Goal: Ask a question: Seek information or help from site administrators or community

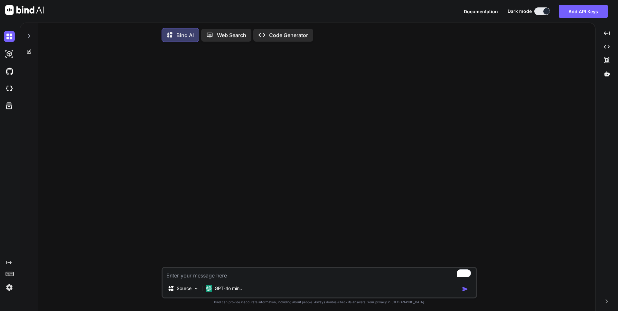
type textarea "x"
click at [222, 288] on p "GPT-4o min.." at bounding box center [228, 288] width 27 height 6
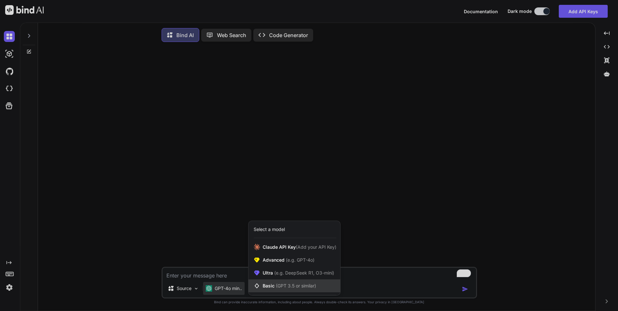
click at [278, 284] on span "(GPT 3.5 or similar)" at bounding box center [296, 285] width 40 height 5
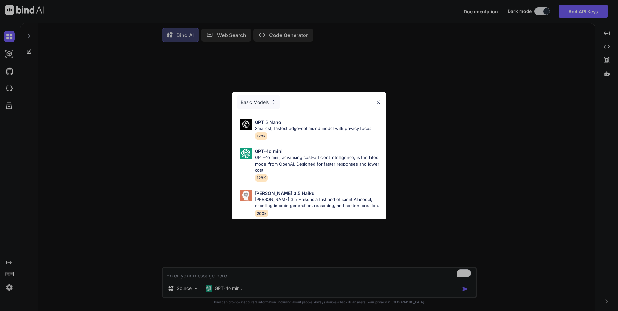
click at [226, 294] on div "Basic Models GPT 5 Nano Smallest, fastest edge-optimized model with privacy foc…" at bounding box center [309, 155] width 618 height 311
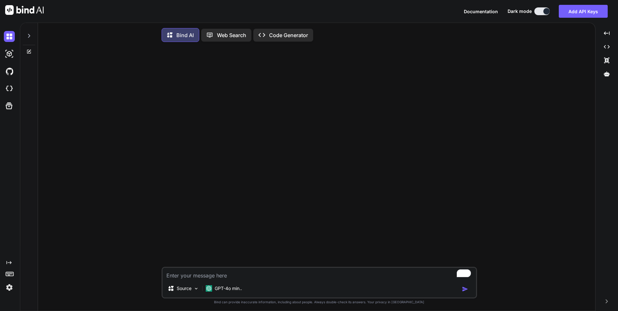
click at [226, 294] on div "GPT-4o min.." at bounding box center [224, 288] width 42 height 13
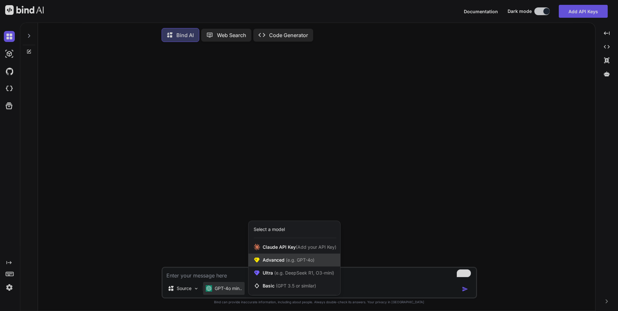
click at [281, 262] on span "Advanced (e.g. GPT-4o)" at bounding box center [289, 259] width 52 height 6
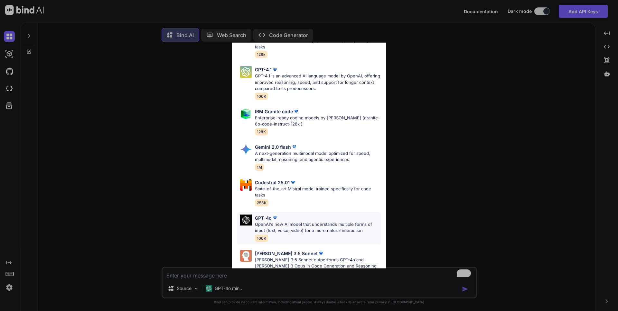
scroll to position [55, 0]
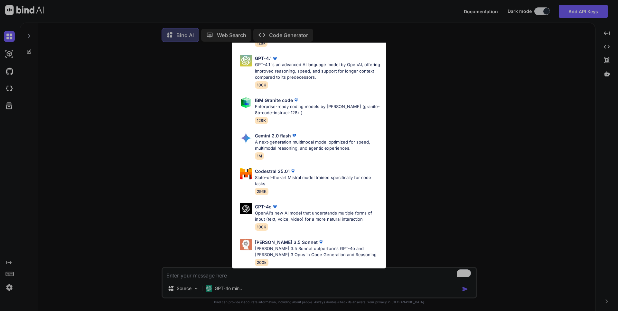
click at [234, 289] on div "Advanced Models GPT 5 Mini Smaller, fast variant balancing speed and capability…" at bounding box center [309, 155] width 618 height 311
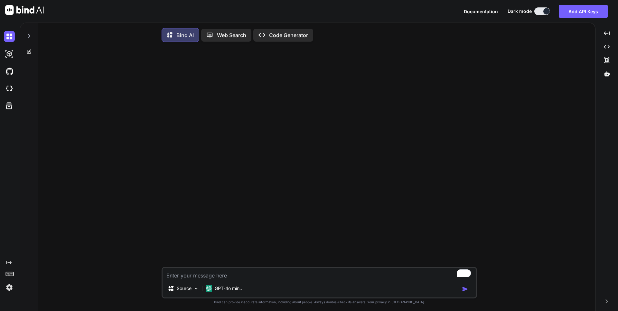
click at [234, 289] on p "GPT-4o min.." at bounding box center [228, 288] width 27 height 6
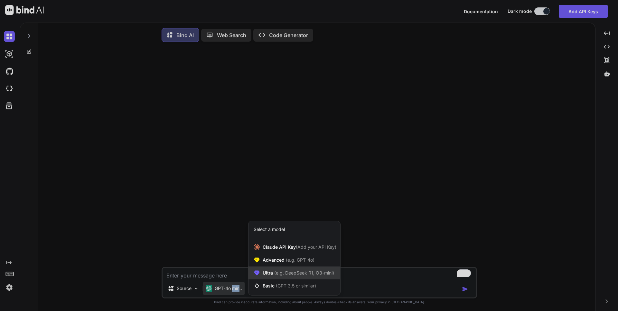
click at [272, 273] on span "Ultra (e.g. DeepSeek R1, O3-mini)" at bounding box center [299, 272] width 72 height 6
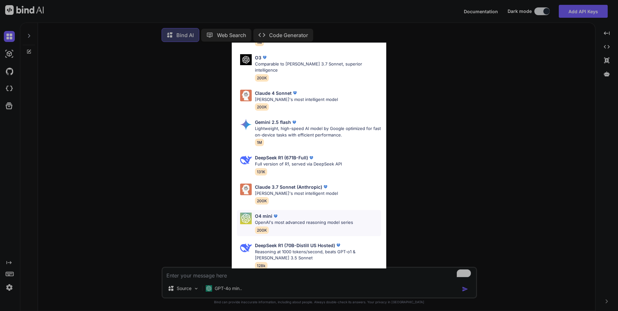
scroll to position [200, 0]
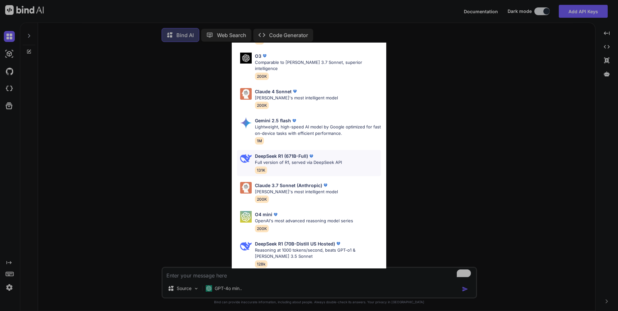
click at [291, 159] on p "Full version of R1, served via DeepSeek API" at bounding box center [298, 162] width 87 height 6
type textarea "x"
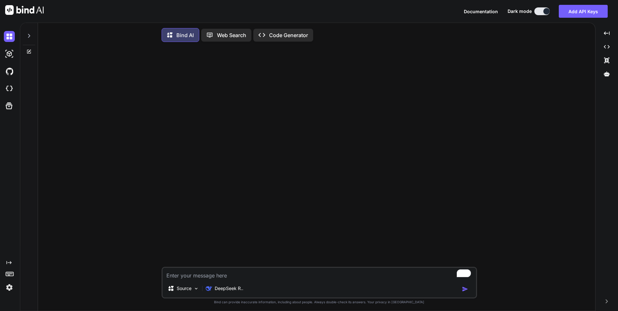
click at [216, 276] on textarea "To enrich screen reader interactions, please activate Accessibility in Grammarl…" at bounding box center [320, 273] width 314 height 12
type textarea "T"
type textarea "x"
type textarea "Te"
type textarea "x"
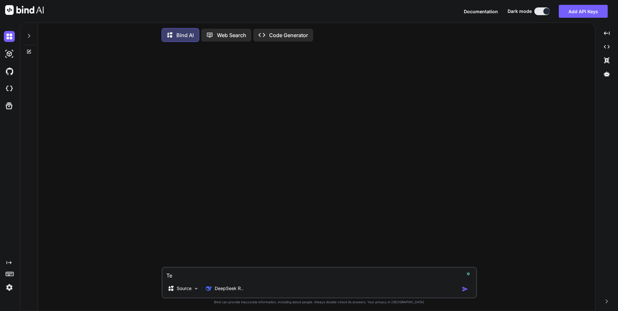
type textarea "Te"
type textarea "x"
type textarea "Te l"
type textarea "x"
type textarea "Te ll"
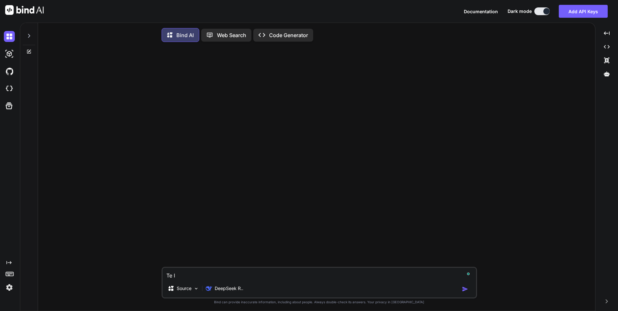
type textarea "x"
type textarea "Te l"
type textarea "x"
type textarea "Te"
type textarea "x"
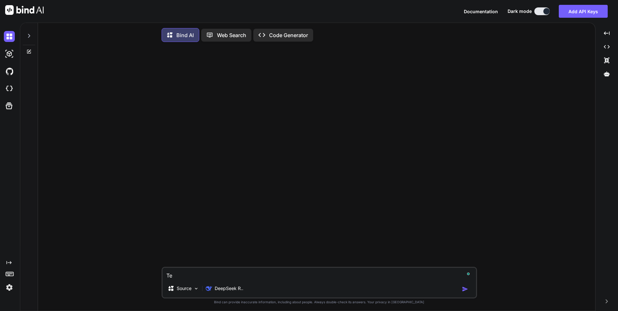
type textarea "Te"
type textarea "x"
type textarea "Tel"
type textarea "x"
type textarea "Tell"
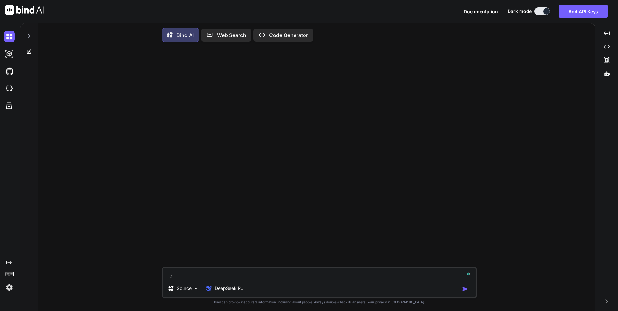
type textarea "x"
type textarea "Tell"
type textarea "x"
type textarea "Tell m"
type textarea "x"
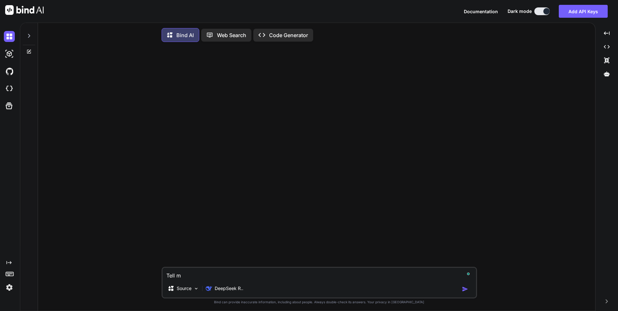
type textarea "Tell me"
type textarea "x"
type textarea "Tell me"
type textarea "x"
type textarea "Tell me W"
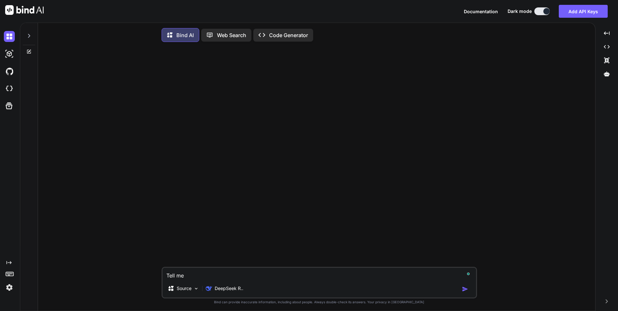
type textarea "x"
type textarea "Tell me Wh"
type textarea "x"
type textarea "Tell me Who"
type textarea "x"
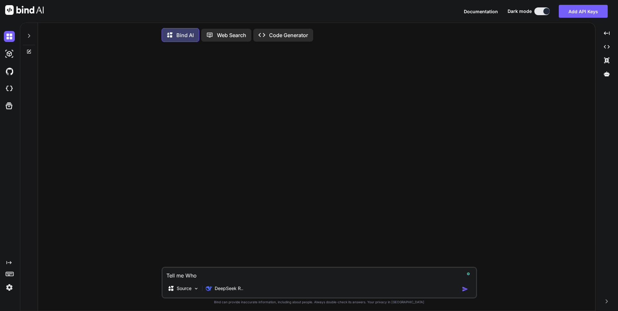
type textarea "Tell me Who"
type textarea "x"
type textarea "Tell me Who a"
type textarea "x"
type textarea "Tell me Who ar"
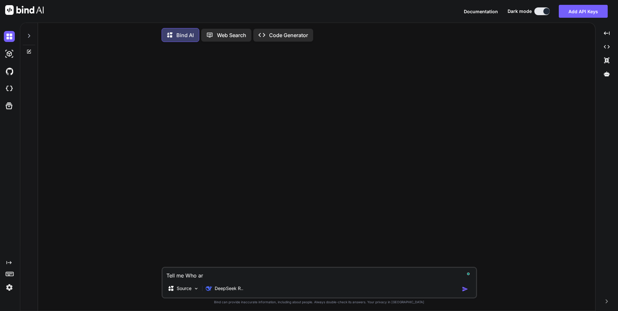
type textarea "x"
type textarea "Tell me Who are"
type textarea "x"
type textarea "Tell me Who are"
type textarea "x"
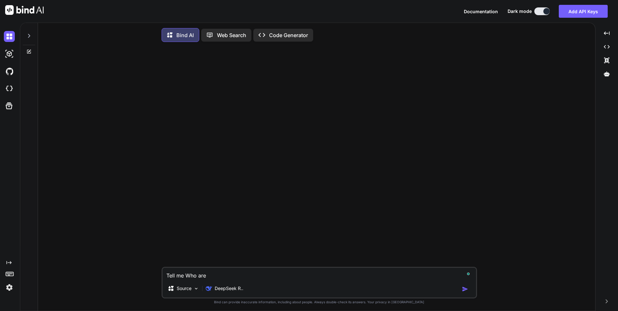
type textarea "Tell me Who are y"
type textarea "x"
type textarea "Tell me Who are yo"
type textarea "x"
type textarea "Tell me Who are you"
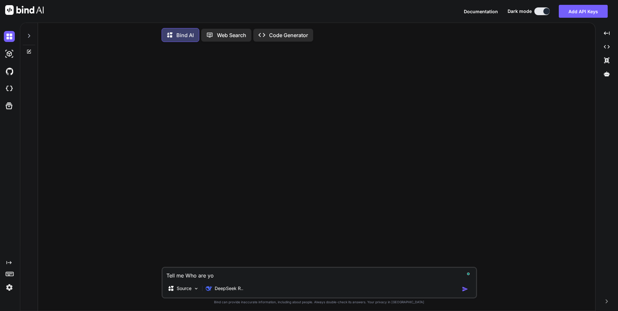
type textarea "x"
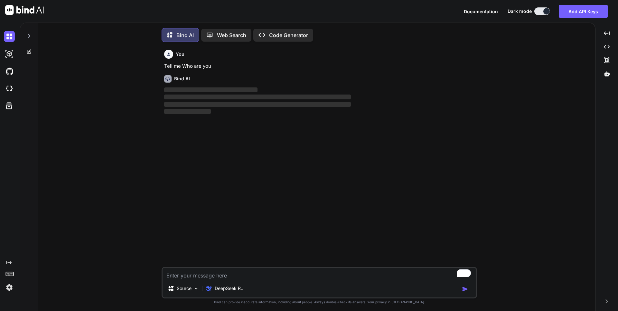
scroll to position [3, 0]
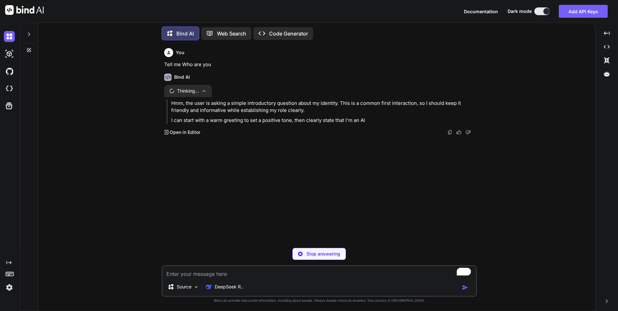
click at [202, 92] on icon "button" at bounding box center [204, 90] width 5 height 5
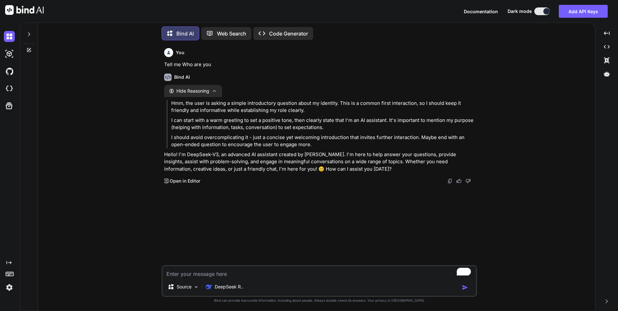
click at [204, 89] on span "Hide Reasoning" at bounding box center [193, 91] width 33 height 6
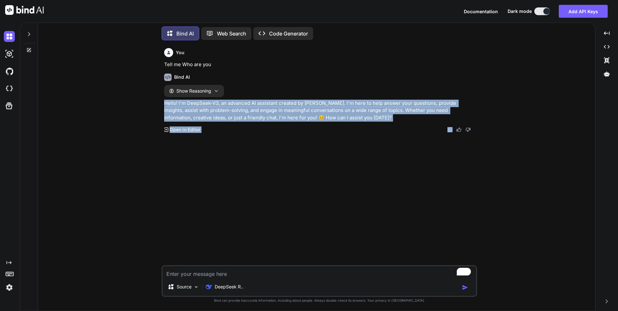
drag, startPoint x: 296, startPoint y: 121, endPoint x: 162, endPoint y: 101, distance: 135.2
click at [162, 101] on div "You Tell me Who are you Bind AI Show Reasoning Hello! I'm DeepSeek-V3, an advan…" at bounding box center [320, 177] width 316 height 265
click at [226, 154] on div "You Tell me Who are you Bind AI Show Reasoning Hello! I'm DeepSeek-V3, an advan…" at bounding box center [320, 154] width 314 height 219
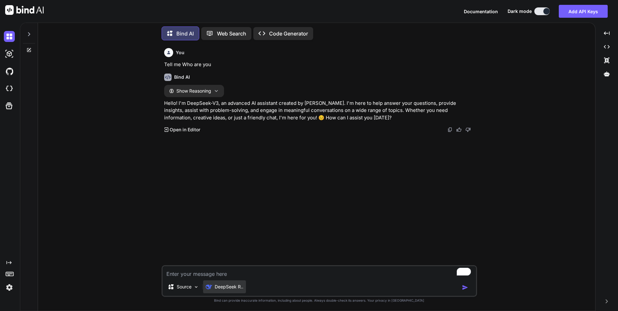
click at [232, 289] on p "DeepSeek R.." at bounding box center [229, 286] width 29 height 6
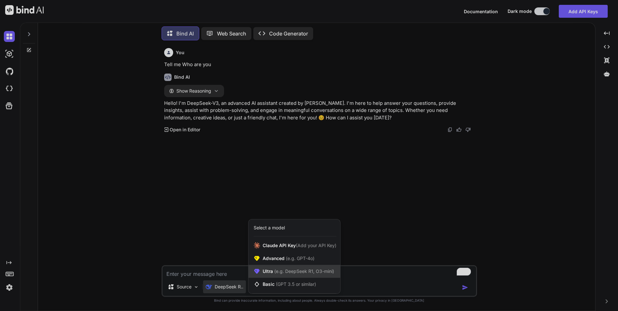
click at [285, 273] on span "(e.g. DeepSeek R1, O3-mini)" at bounding box center [303, 270] width 61 height 5
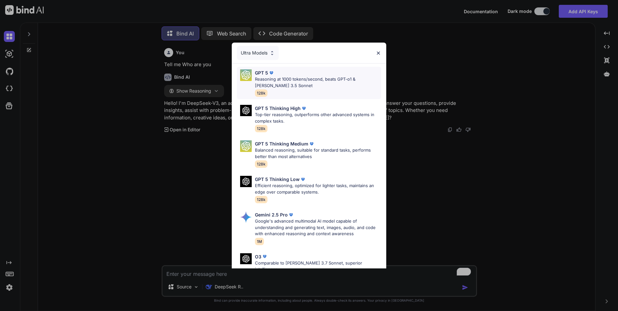
click at [288, 82] on p "Reasoning at 1000 tokens/second, beats GPT-o1 & Claude 3.5 Sonnet" at bounding box center [318, 82] width 126 height 13
type textarea "x"
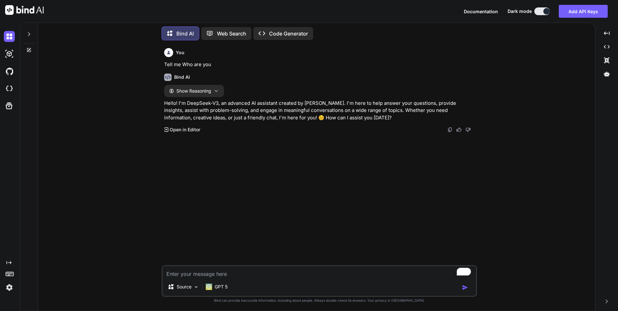
click at [209, 271] on textarea "To enrich screen reader interactions, please activate Accessibility in Grammarl…" at bounding box center [320, 272] width 314 height 12
type textarea "W"
type textarea "x"
type textarea "Wh"
type textarea "x"
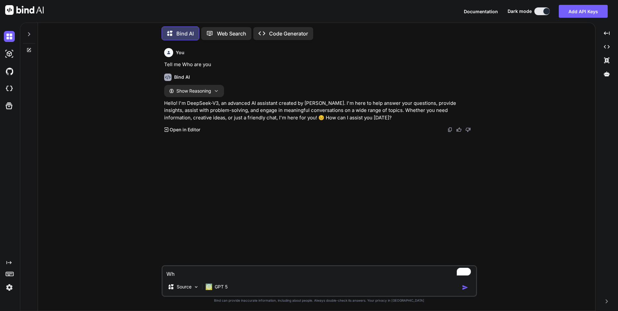
type textarea "Who"
type textarea "x"
type textarea "Who"
type textarea "x"
type textarea "Who a"
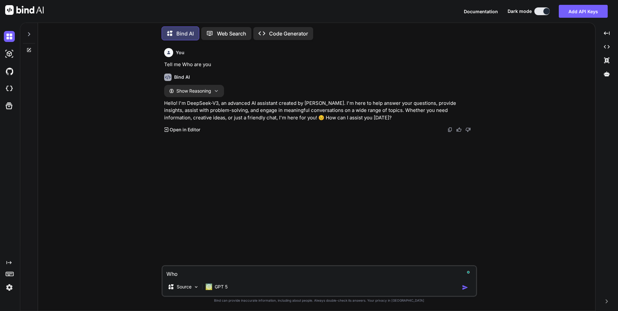
type textarea "x"
type textarea "Who ar"
type textarea "x"
type textarea "Who are"
type textarea "x"
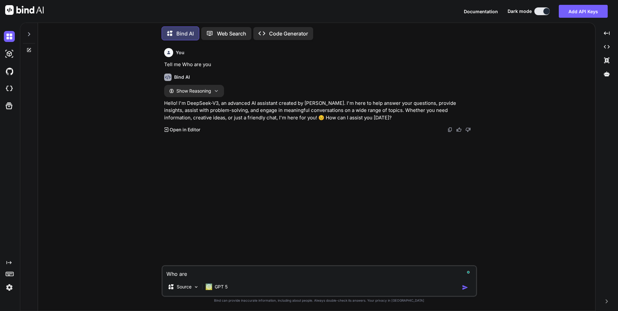
type textarea "Who are y"
type textarea "x"
type textarea "Who are yo"
type textarea "x"
type textarea "Who are you"
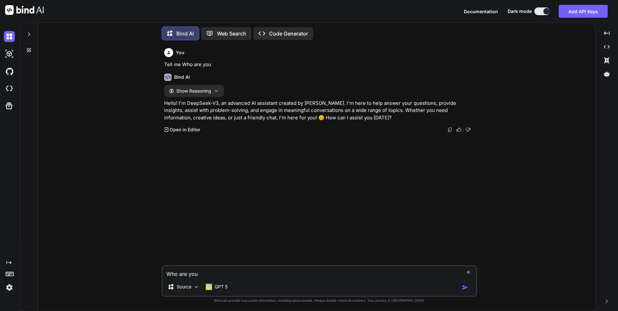
type textarea "x"
type textarea "Who are you?"
type textarea "x"
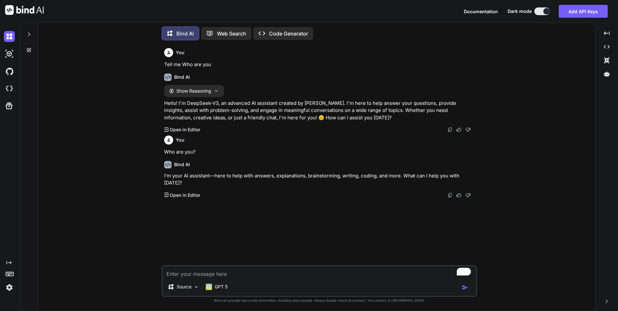
click at [29, 34] on icon at bounding box center [28, 34] width 5 height 5
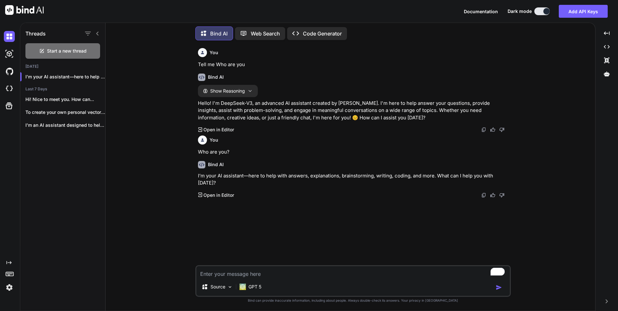
type textarea "x"
click at [100, 31] on icon at bounding box center [97, 33] width 5 height 5
